Goal: Task Accomplishment & Management: Use online tool/utility

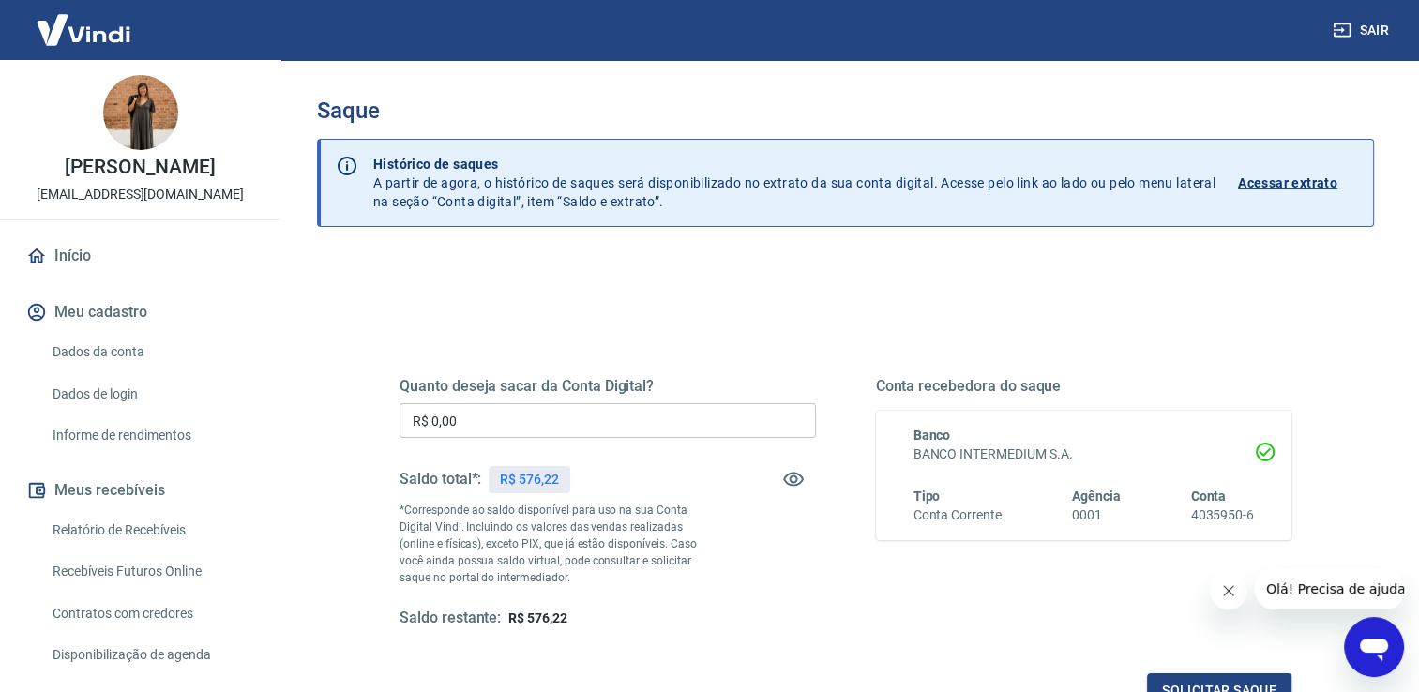
click at [470, 419] on input "R$ 0,00" at bounding box center [608, 420] width 416 height 35
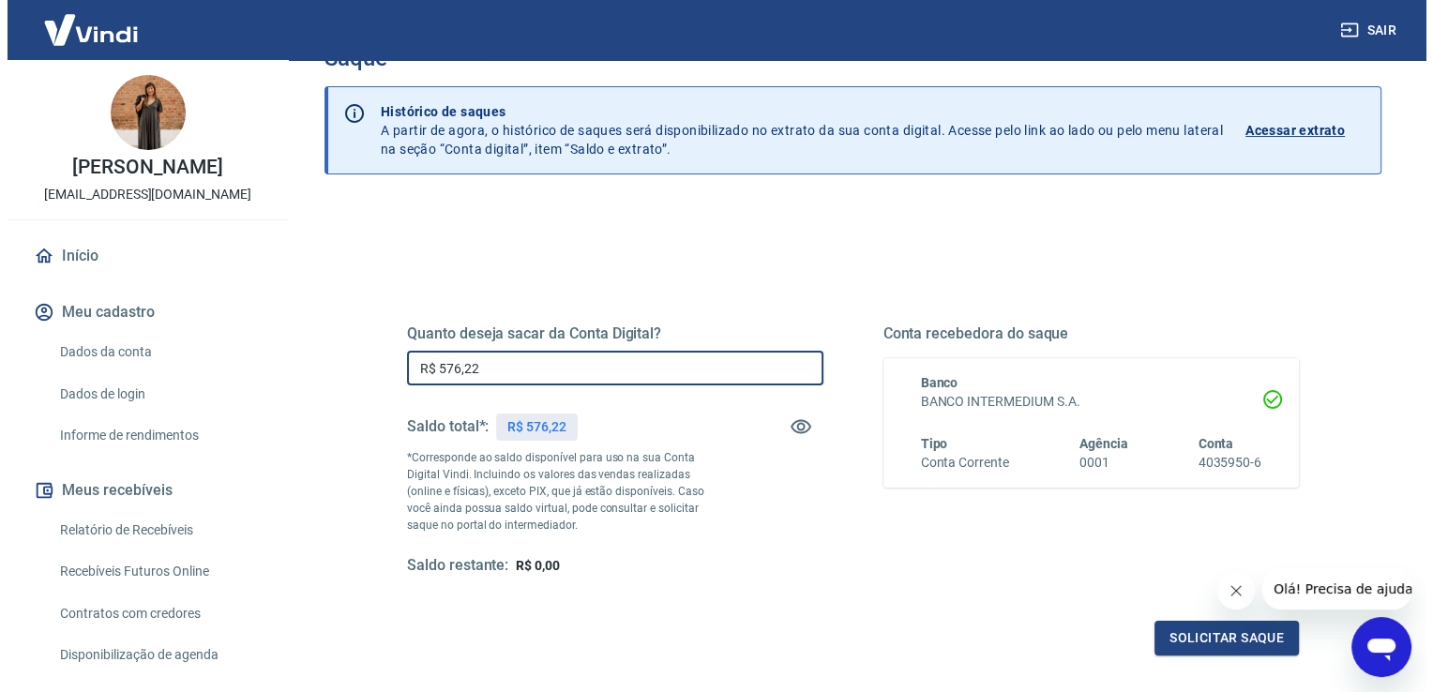
scroll to position [188, 0]
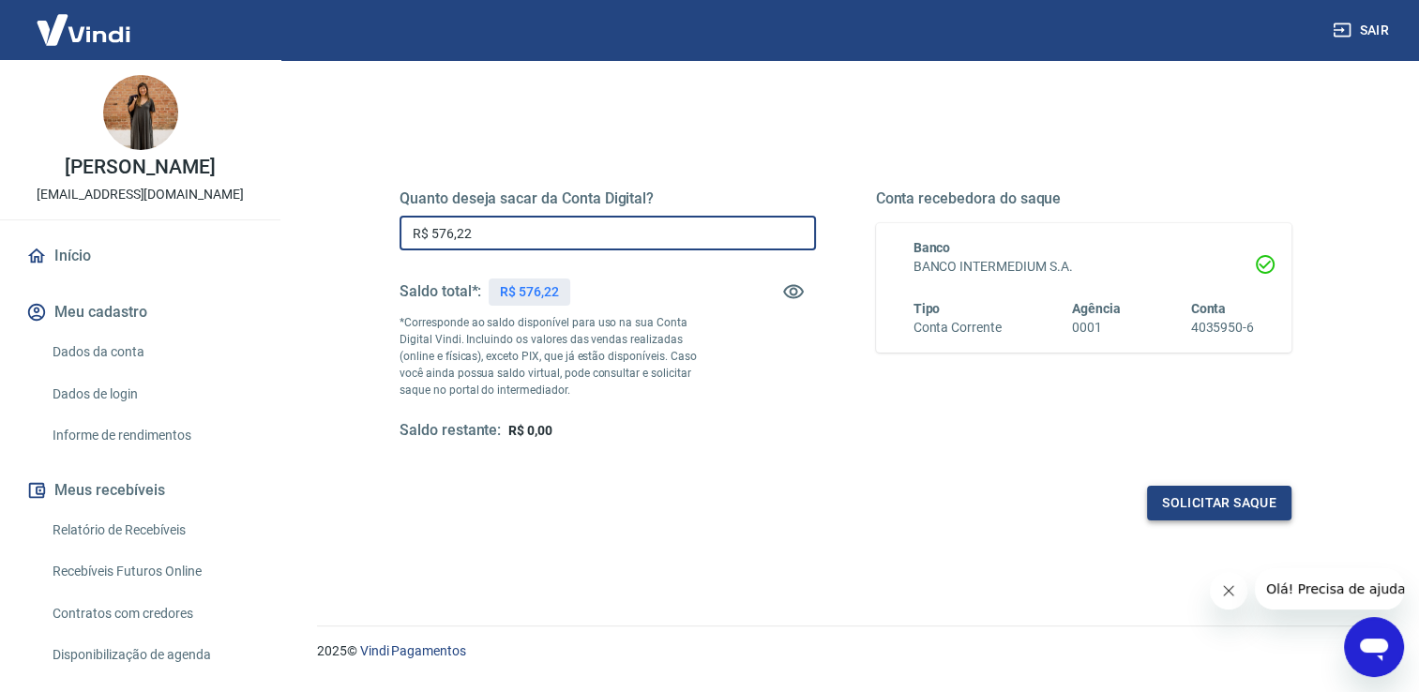
type input "R$ 576,22"
click at [1187, 512] on button "Solicitar saque" at bounding box center [1219, 503] width 144 height 35
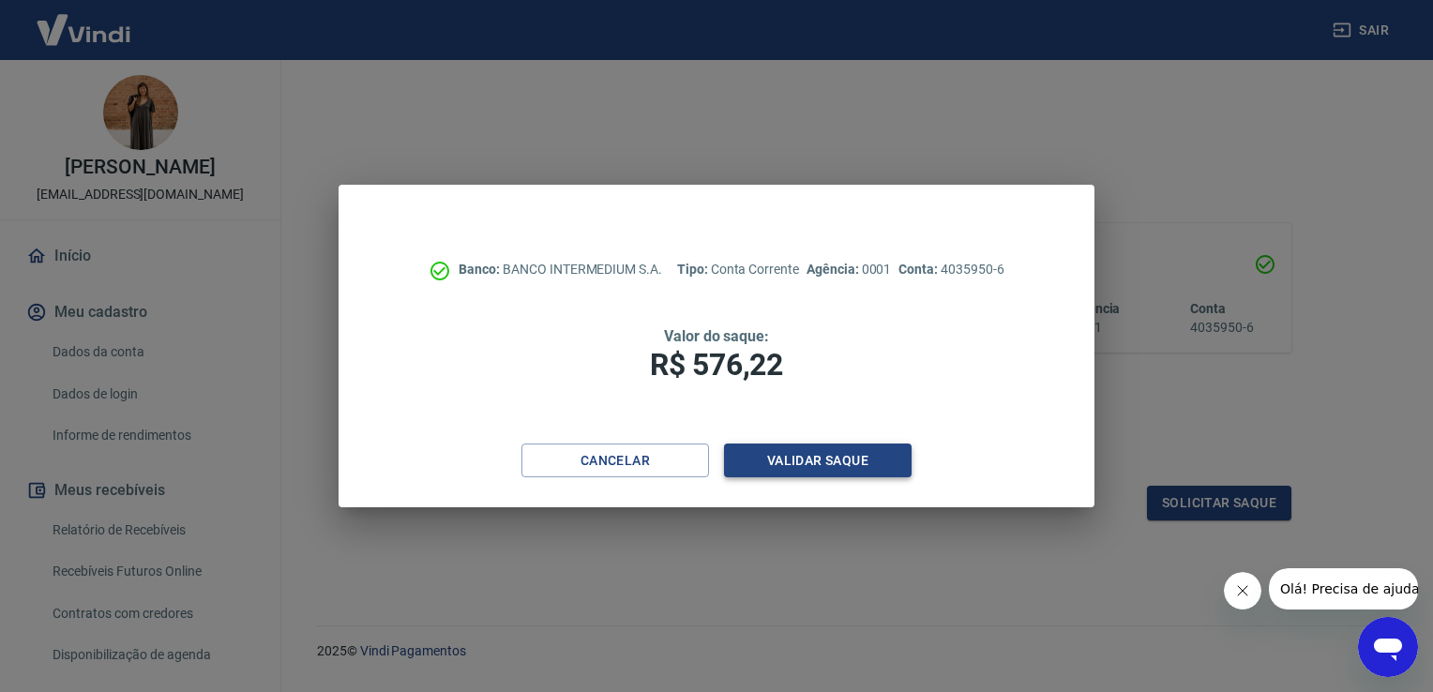
click at [881, 465] on button "Validar saque" at bounding box center [818, 461] width 188 height 35
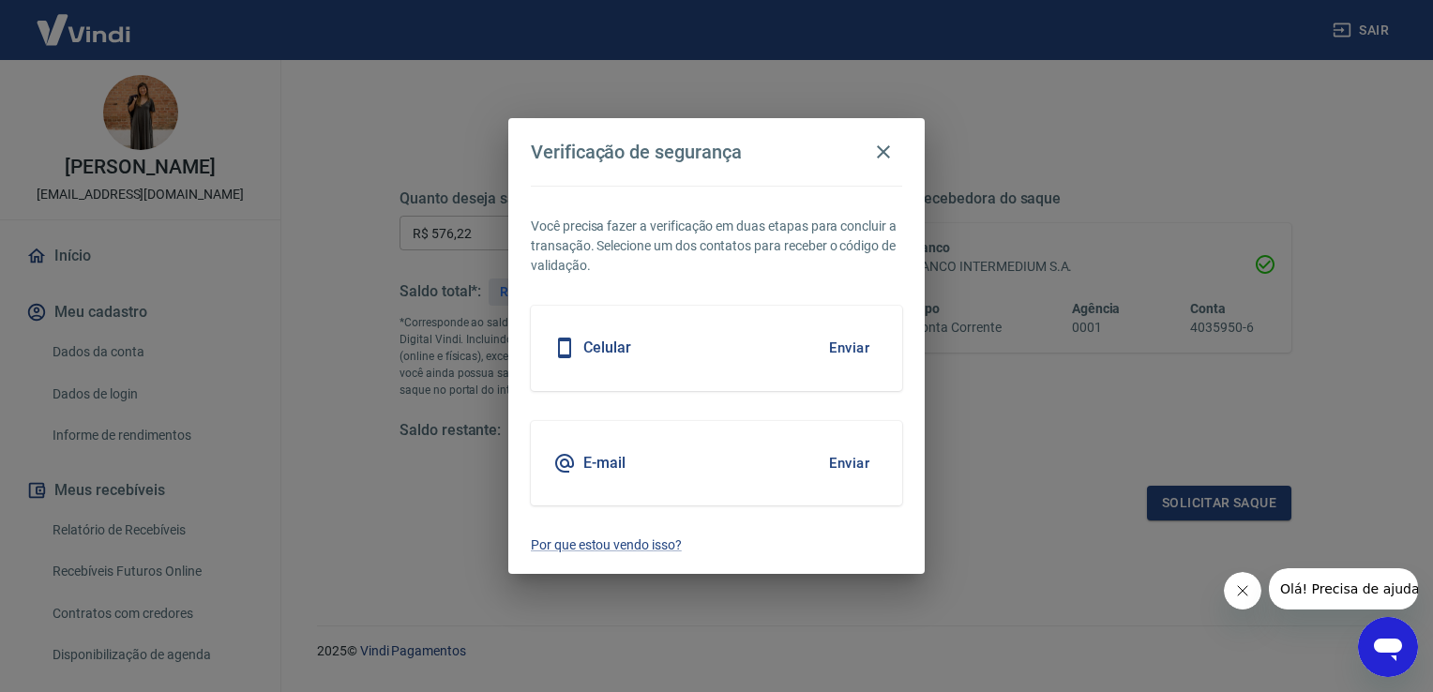
click at [843, 464] on button "Enviar" at bounding box center [849, 463] width 61 height 39
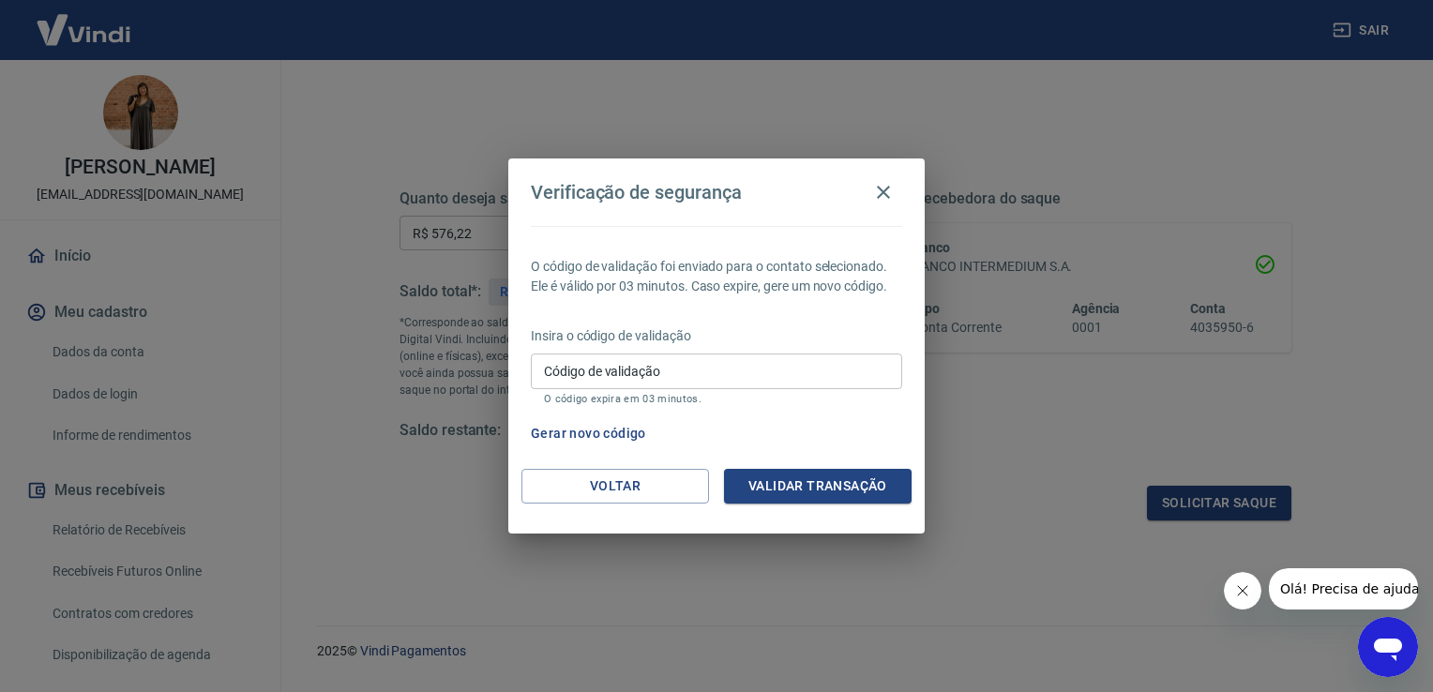
click at [589, 360] on div "Código de validação Código de validação O código expira em 03 minutos." at bounding box center [716, 379] width 371 height 51
type input "179571"
drag, startPoint x: 784, startPoint y: 461, endPoint x: 803, endPoint y: 493, distance: 37.0
click at [800, 491] on div "Verificação de segurança O código de validação foi enviado para o contato selec…" at bounding box center [716, 346] width 416 height 374
click at [803, 493] on button "Validar transação" at bounding box center [818, 486] width 188 height 35
